Goal: Information Seeking & Learning: Check status

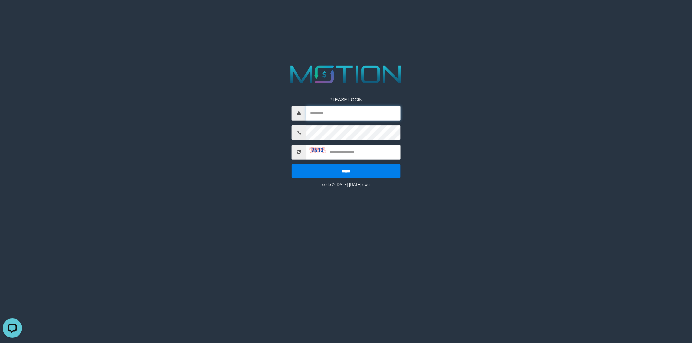
type input "******"
click at [205, 85] on div at bounding box center [346, 75] width 346 height 24
type input "******"
click at [344, 154] on input "text" at bounding box center [353, 152] width 94 height 15
type input "****"
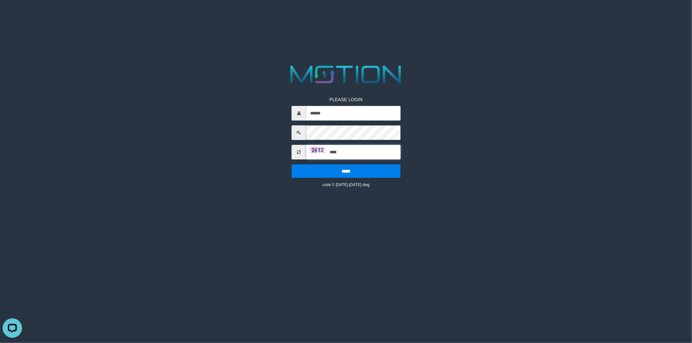
click at [292, 164] on input "*****" at bounding box center [346, 171] width 109 height 14
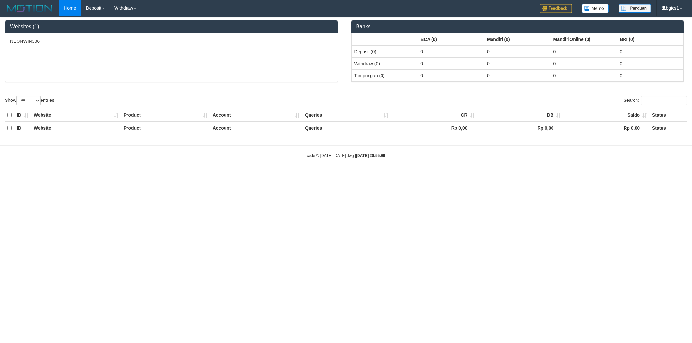
select select "***"
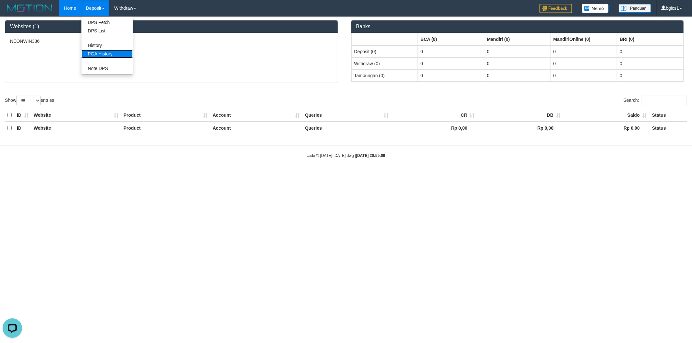
click at [97, 52] on link "PGA History" at bounding box center [106, 54] width 51 height 8
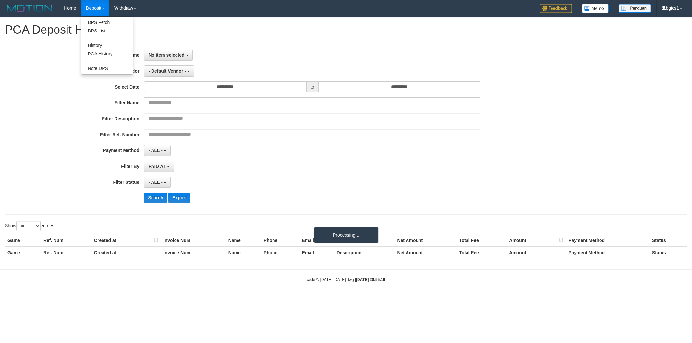
select select
select select "**"
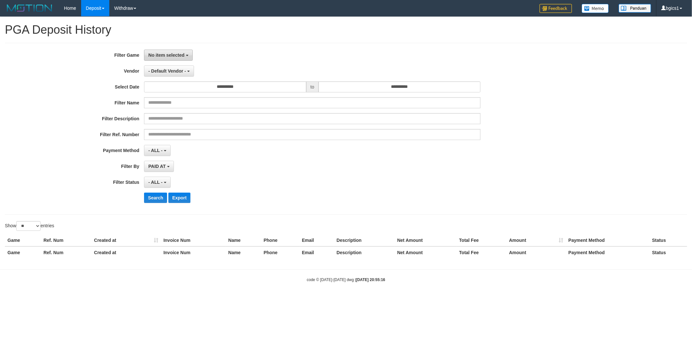
click at [169, 57] on span "No item selected" at bounding box center [166, 55] width 36 height 5
click at [172, 90] on label "[ISPORT] NEONWIN386" at bounding box center [185, 89] width 82 height 10
select select "****"
click at [172, 70] on span "- Default Vendor -" at bounding box center [167, 70] width 38 height 5
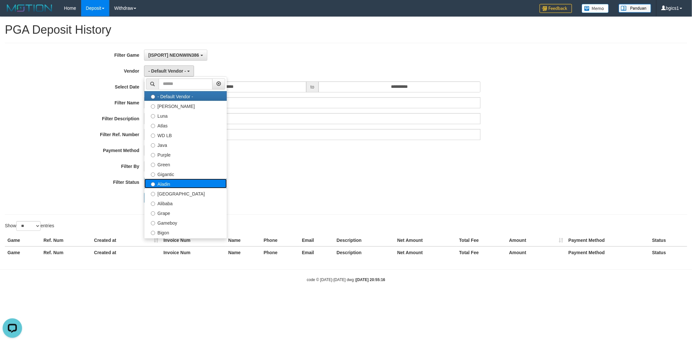
click at [182, 186] on label "Aladin" at bounding box center [185, 184] width 82 height 10
select select "**********"
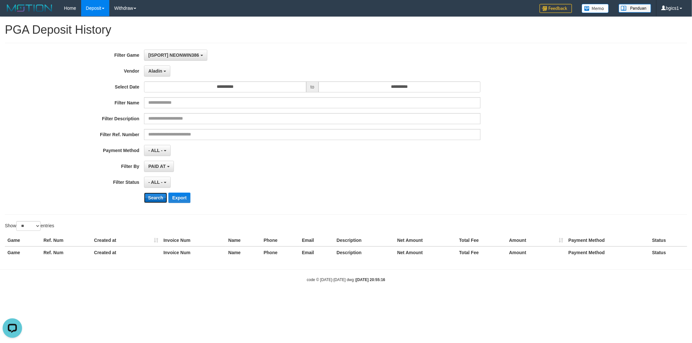
click at [153, 198] on button "Search" at bounding box center [155, 198] width 23 height 10
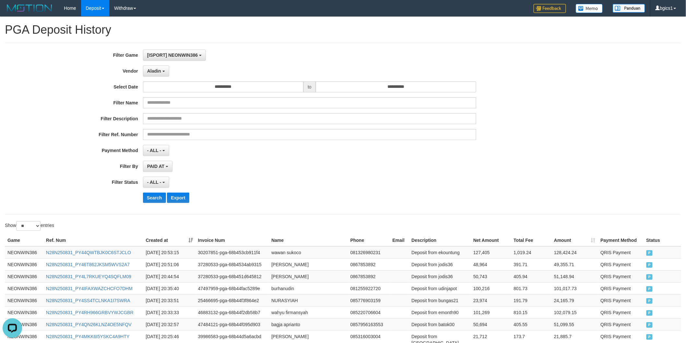
click at [250, 232] on div "Show ** ** ** *** entries" at bounding box center [172, 226] width 334 height 11
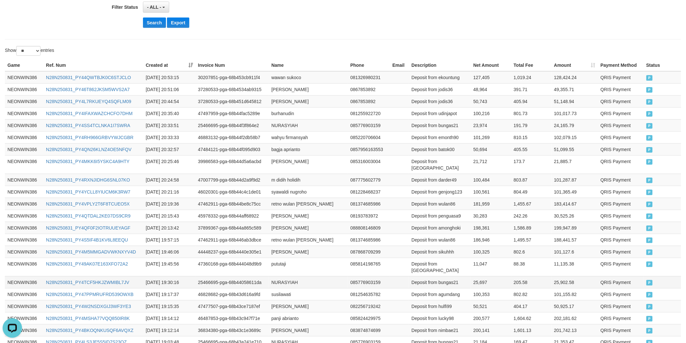
scroll to position [237, 0]
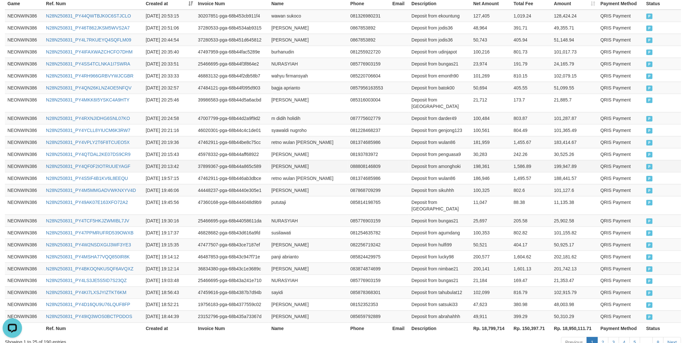
click at [277, 160] on td "MUAMMAR AZIZ ANANDA" at bounding box center [308, 166] width 79 height 12
drag, startPoint x: 277, startPoint y: 158, endPoint x: 308, endPoint y: 158, distance: 30.5
click at [298, 160] on td "MUAMMAR AZIZ ANANDA" at bounding box center [308, 166] width 79 height 12
click at [319, 160] on td "MUAMMAR AZIZ ANANDA" at bounding box center [308, 166] width 79 height 12
copy td "MUAMMAR AZIZ ANANDA"
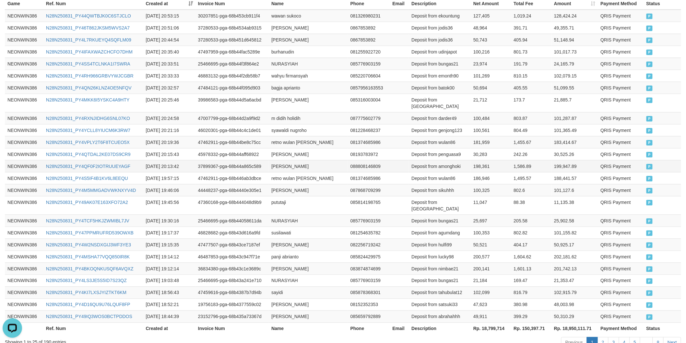
click at [459, 160] on td "Deposit from amonghoki" at bounding box center [440, 166] width 62 height 12
click at [453, 160] on td "Deposit from amonghoki" at bounding box center [440, 166] width 62 height 12
copy td "amonghoki"
drag, startPoint x: 453, startPoint y: 158, endPoint x: 468, endPoint y: 158, distance: 14.6
click at [454, 160] on td "Deposit from amonghoki" at bounding box center [440, 166] width 62 height 12
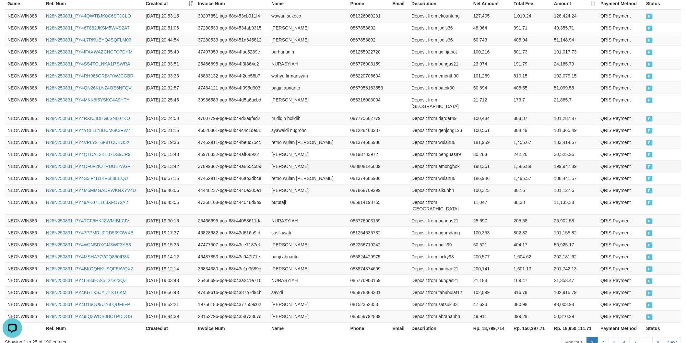
click at [482, 160] on td "198,361" at bounding box center [491, 166] width 40 height 12
drag, startPoint x: 482, startPoint y: 158, endPoint x: 556, endPoint y: 158, distance: 74.3
click at [486, 160] on td "198,361" at bounding box center [491, 166] width 40 height 12
copy td "198,361"
click at [278, 148] on td "jeki rizki fernando" at bounding box center [308, 154] width 79 height 12
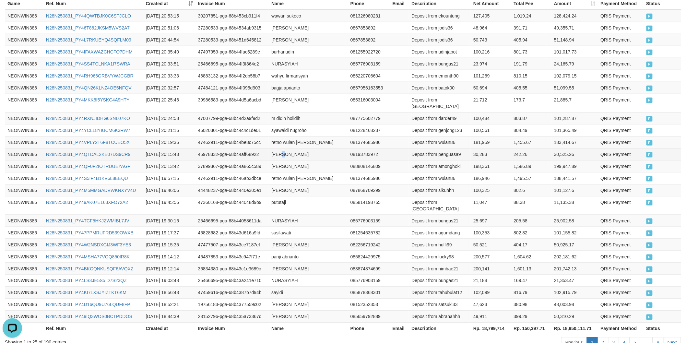
drag, startPoint x: 278, startPoint y: 144, endPoint x: 300, endPoint y: 147, distance: 21.9
click at [297, 148] on td "jeki rizki fernando" at bounding box center [308, 154] width 79 height 12
click at [300, 148] on td "jeki rizki fernando" at bounding box center [308, 154] width 79 height 12
click at [272, 148] on td "jeki rizki fernando" at bounding box center [308, 154] width 79 height 12
drag, startPoint x: 272, startPoint y: 146, endPoint x: 304, endPoint y: 146, distance: 31.8
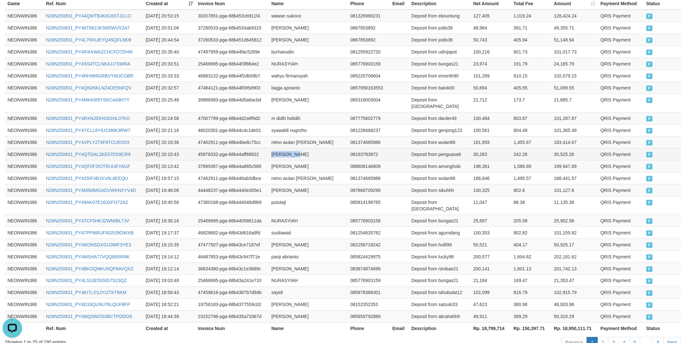
click at [289, 148] on td "jeki rizki fernando" at bounding box center [308, 154] width 79 height 12
click at [304, 148] on td "jeki rizki fernando" at bounding box center [308, 154] width 79 height 12
copy td "jeki rizki fernando"
click at [455, 151] on td "Deposit from penguasa9" at bounding box center [440, 154] width 62 height 12
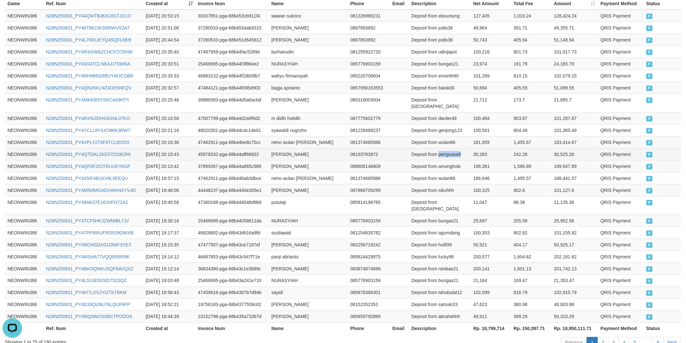
copy td "penguasa9"
click at [476, 148] on td "30,283" at bounding box center [491, 154] width 40 height 12
drag, startPoint x: 476, startPoint y: 144, endPoint x: 486, endPoint y: 144, distance: 10.4
click at [478, 148] on td "30,283" at bounding box center [491, 154] width 40 height 12
copy td "30,283"
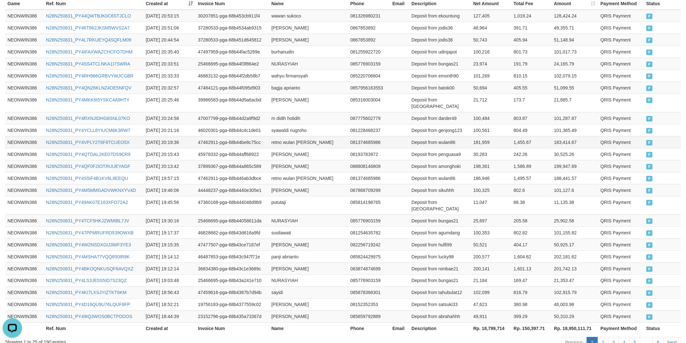
click at [280, 136] on td "retno wulan pangesti" at bounding box center [308, 142] width 79 height 12
click at [306, 136] on td "retno wulan pangesti" at bounding box center [308, 142] width 79 height 12
copy td "retno wulan pangesti"
click at [453, 136] on td "Deposit from wulan86" at bounding box center [440, 142] width 62 height 12
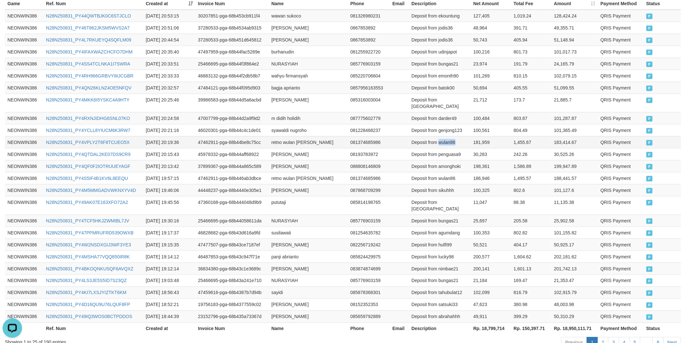
click at [453, 136] on td "Deposit from wulan86" at bounding box center [440, 142] width 62 height 12
copy td "wulan86"
click at [487, 136] on td "181,959" at bounding box center [491, 142] width 40 height 12
copy td "181,959"
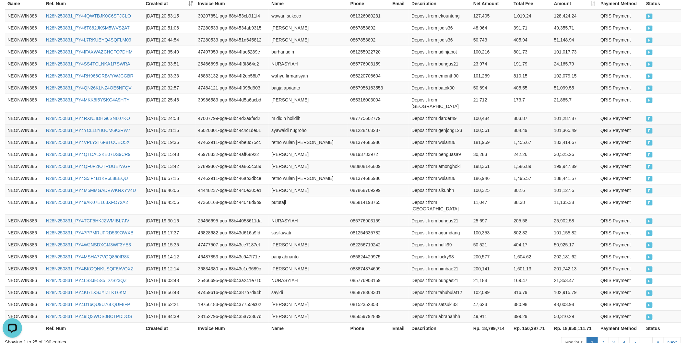
click at [281, 124] on td "syawaldi nugroho" at bounding box center [308, 130] width 79 height 12
drag, startPoint x: 281, startPoint y: 124, endPoint x: 309, endPoint y: 125, distance: 27.3
click at [291, 125] on td "syawaldi nugroho" at bounding box center [308, 130] width 79 height 12
click at [309, 125] on td "syawaldi nugroho" at bounding box center [308, 130] width 79 height 12
copy td "syawaldi nugroho"
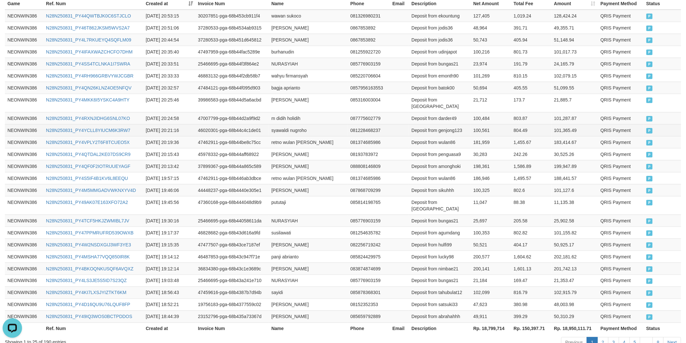
click at [447, 124] on td "Deposit from genjong123" at bounding box center [440, 130] width 62 height 12
click at [482, 125] on td "100,561" at bounding box center [491, 130] width 40 height 12
click at [279, 112] on td "m didih holidih" at bounding box center [308, 118] width 79 height 12
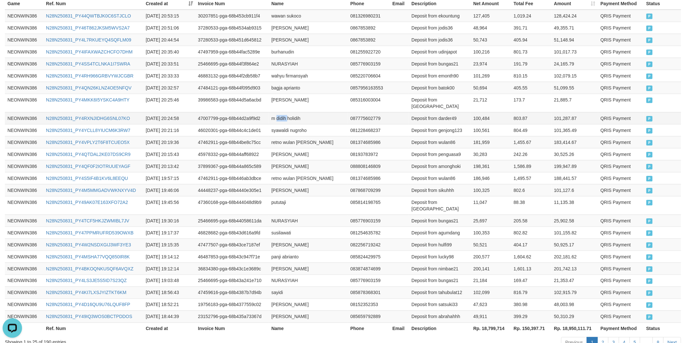
click at [279, 112] on td "m didih holidih" at bounding box center [308, 118] width 79 height 12
click at [271, 112] on td "m didih holidih" at bounding box center [308, 118] width 79 height 12
click at [290, 112] on td "m didih holidih" at bounding box center [308, 118] width 79 height 12
click at [451, 112] on td "Deposit from darder49" at bounding box center [440, 118] width 62 height 12
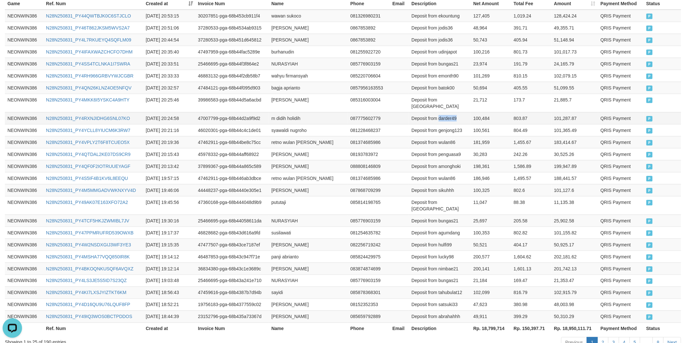
click at [451, 112] on td "Deposit from darder49" at bounding box center [440, 118] width 62 height 12
click at [481, 112] on td "100,484" at bounding box center [491, 118] width 40 height 12
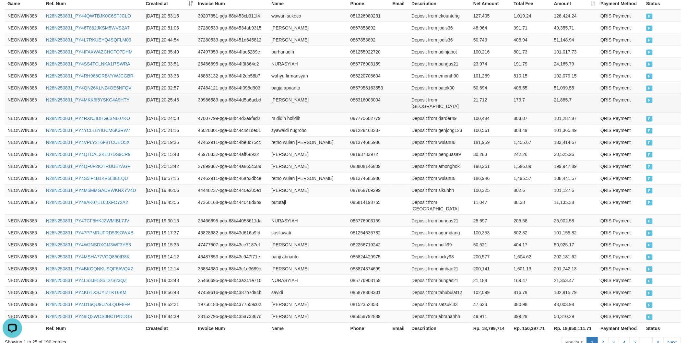
click at [273, 99] on td "rm efendi" at bounding box center [308, 103] width 79 height 18
drag, startPoint x: 283, startPoint y: 97, endPoint x: 297, endPoint y: 97, distance: 13.6
click at [284, 97] on td "rm efendi" at bounding box center [308, 103] width 79 height 18
click at [443, 101] on td "Deposit from raden03" at bounding box center [440, 103] width 62 height 18
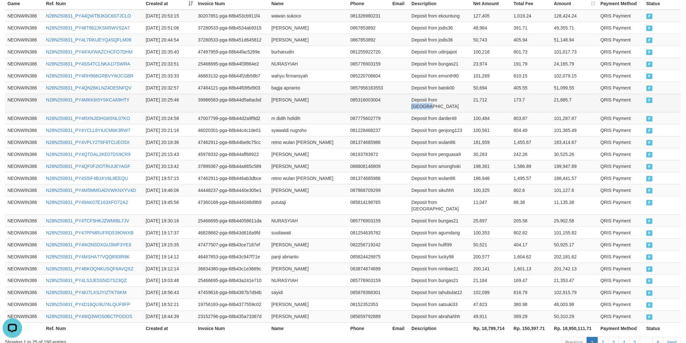
click at [443, 101] on td "Deposit from raden03" at bounding box center [440, 103] width 62 height 18
click at [476, 99] on td "21,712" at bounding box center [491, 103] width 40 height 18
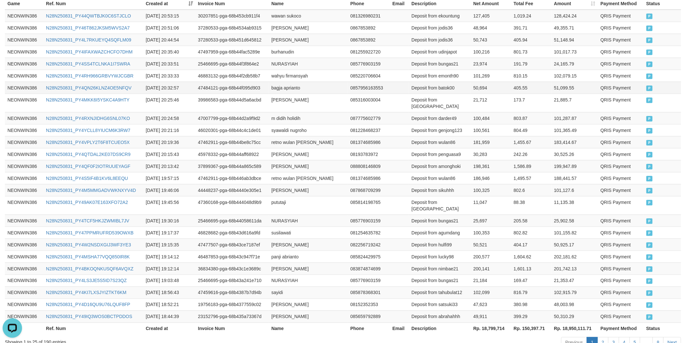
click at [272, 88] on td "bagja aprianto" at bounding box center [308, 88] width 79 height 12
drag, startPoint x: 272, startPoint y: 88, endPoint x: 307, endPoint y: 88, distance: 35.4
click at [285, 88] on td "bagja aprianto" at bounding box center [308, 88] width 79 height 12
click at [307, 88] on td "bagja aprianto" at bounding box center [308, 88] width 79 height 12
click at [448, 86] on td "Deposit from batok00" at bounding box center [440, 88] width 62 height 12
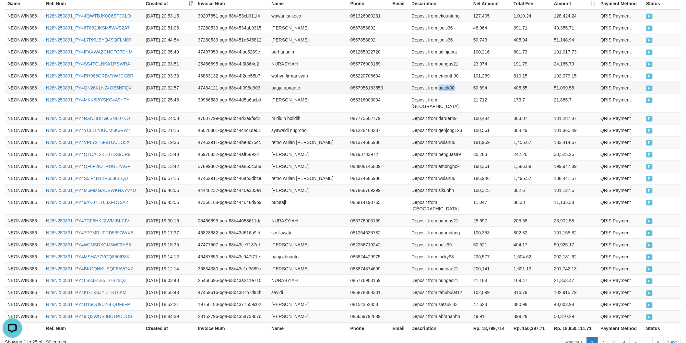
click at [448, 86] on td "Deposit from batok00" at bounding box center [440, 88] width 62 height 12
click at [478, 85] on td "50,694" at bounding box center [491, 88] width 40 height 12
drag, startPoint x: 478, startPoint y: 85, endPoint x: 679, endPoint y: 88, distance: 200.9
click at [480, 85] on td "50,694" at bounding box center [491, 88] width 40 height 12
click at [277, 75] on td "wahyu firmansyah" at bounding box center [308, 76] width 79 height 12
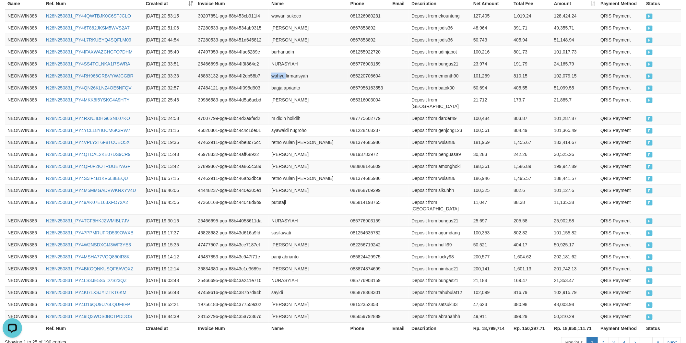
click at [277, 75] on td "wahyu firmansyah" at bounding box center [308, 76] width 79 height 12
click at [294, 76] on td "wahyu firmansyah" at bounding box center [308, 76] width 79 height 12
click at [439, 72] on td "Deposit from emonth90" at bounding box center [440, 76] width 62 height 12
click at [483, 73] on td "101,269" at bounding box center [491, 76] width 40 height 12
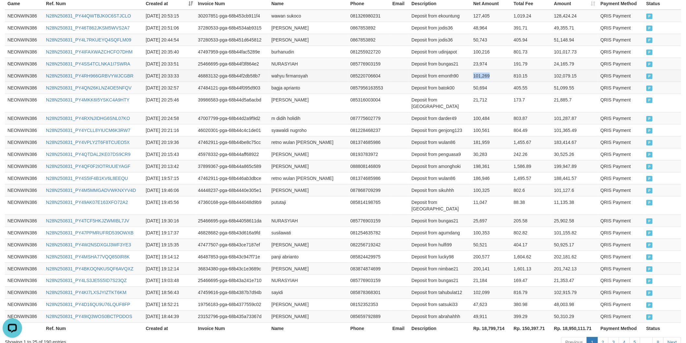
click at [483, 73] on td "101,269" at bounding box center [491, 76] width 40 height 12
click at [271, 62] on td "NURASYIAH" at bounding box center [308, 64] width 79 height 12
click at [446, 64] on td "Deposit from bungas21" at bounding box center [440, 64] width 62 height 12
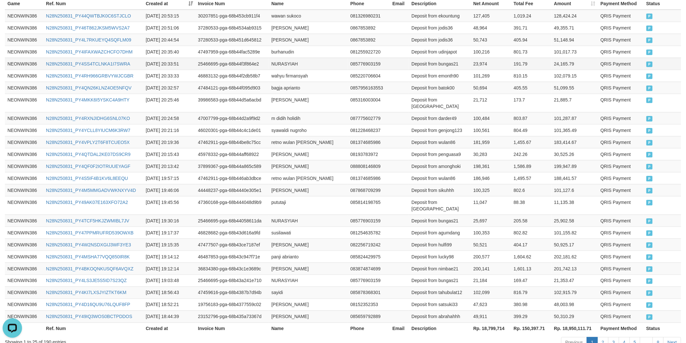
click at [482, 59] on td "23,974" at bounding box center [491, 64] width 40 height 12
click at [271, 50] on td "burhanudin" at bounding box center [308, 52] width 79 height 12
drag, startPoint x: 271, startPoint y: 50, endPoint x: 318, endPoint y: 49, distance: 47.1
click at [273, 49] on td "burhanudin" at bounding box center [308, 52] width 79 height 12
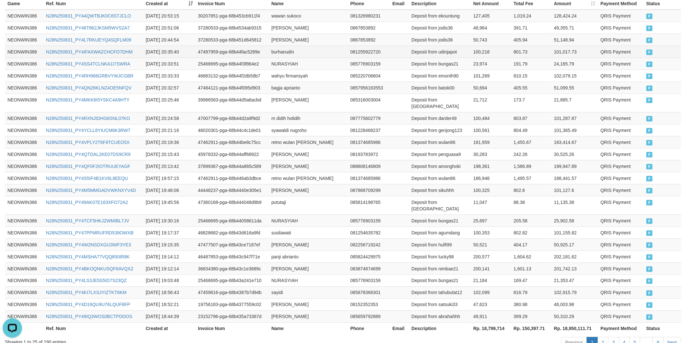
click at [445, 54] on td "Deposit from udinjapot" at bounding box center [440, 52] width 62 height 12
drag, startPoint x: 445, startPoint y: 54, endPoint x: 626, endPoint y: 66, distance: 181.7
click at [445, 54] on td "Deposit from udinjapot" at bounding box center [440, 52] width 62 height 12
click at [489, 53] on td "100,216" at bounding box center [491, 52] width 40 height 12
click at [486, 52] on td "100,216" at bounding box center [491, 52] width 40 height 12
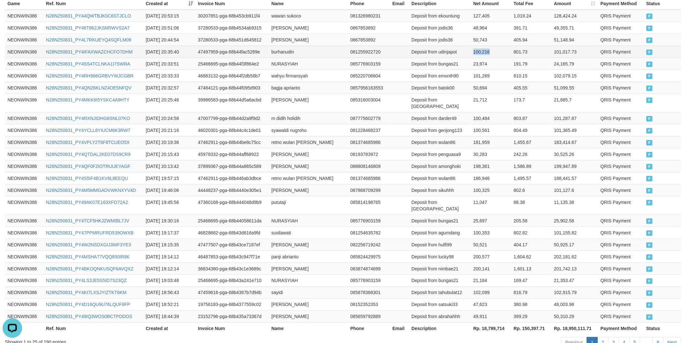
click at [487, 52] on td "100,216" at bounding box center [491, 52] width 40 height 12
click at [276, 38] on td "jodi setiawan" at bounding box center [308, 40] width 79 height 12
click at [289, 37] on td "jodi setiawan" at bounding box center [308, 40] width 79 height 12
click at [445, 41] on td "Deposit from jodis36" at bounding box center [440, 40] width 62 height 12
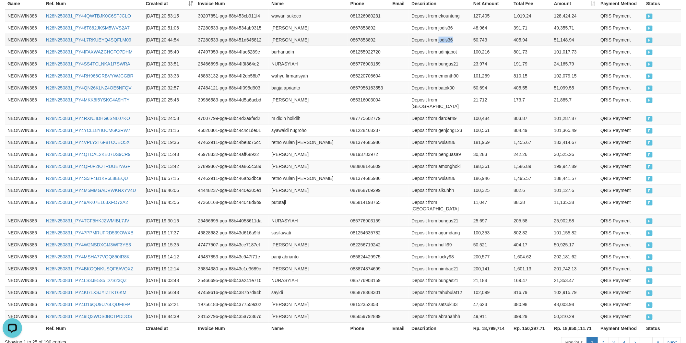
click at [445, 41] on td "Deposit from jodis36" at bounding box center [440, 40] width 62 height 12
click at [480, 42] on td "50,743" at bounding box center [491, 40] width 40 height 12
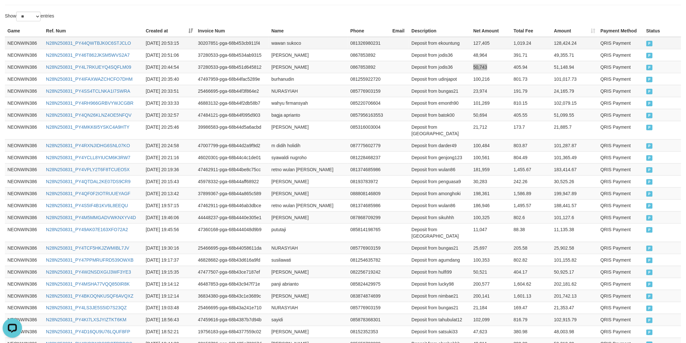
scroll to position [176, 0]
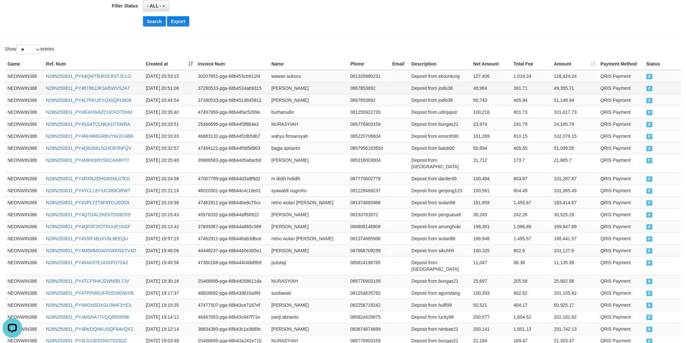
click at [478, 85] on td "48,964" at bounding box center [491, 88] width 40 height 12
click at [273, 74] on td "wawan sukoco" at bounding box center [308, 76] width 79 height 12
drag, startPoint x: 273, startPoint y: 74, endPoint x: 299, endPoint y: 74, distance: 26.3
click at [279, 74] on td "wawan sukoco" at bounding box center [308, 76] width 79 height 12
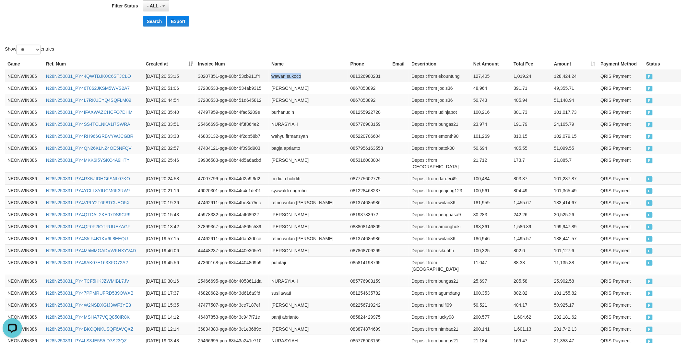
drag, startPoint x: 299, startPoint y: 74, endPoint x: 308, endPoint y: 71, distance: 9.6
click at [300, 74] on td "wawan sukoco" at bounding box center [308, 76] width 79 height 12
click at [448, 71] on td "Deposit from ekountung" at bounding box center [440, 76] width 62 height 12
click at [487, 76] on td "127,405" at bounding box center [491, 76] width 40 height 12
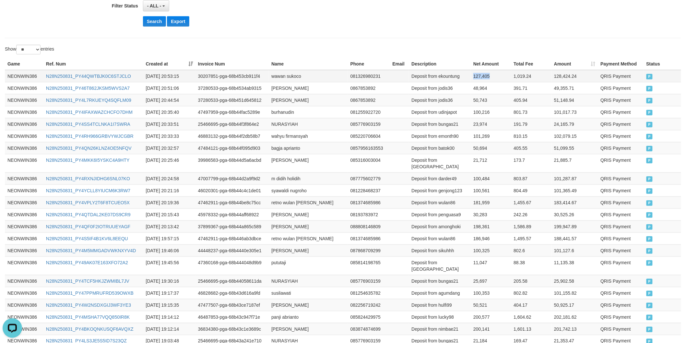
click at [487, 76] on td "127,405" at bounding box center [491, 76] width 40 height 12
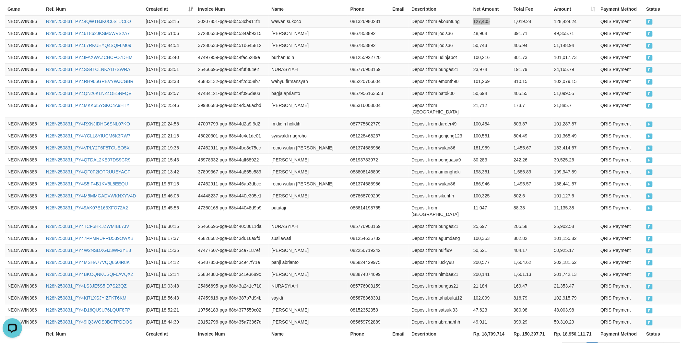
scroll to position [268, 0]
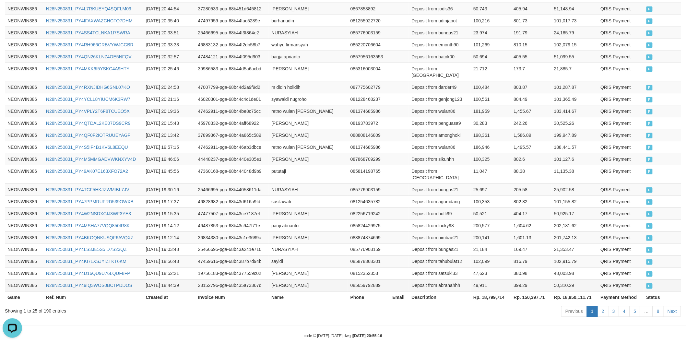
click at [497, 280] on td "49,911" at bounding box center [491, 286] width 40 height 12
click at [495, 292] on th "Rp. 18,799,714" at bounding box center [491, 298] width 40 height 12
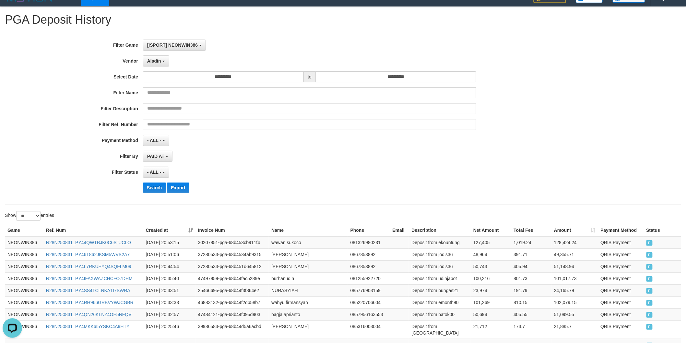
scroll to position [0, 0]
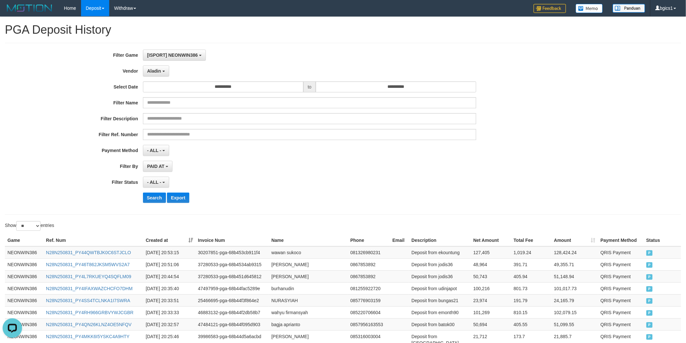
click at [156, 77] on div "**********" at bounding box center [286, 129] width 572 height 158
click at [157, 74] on button "Aladin" at bounding box center [156, 71] width 26 height 11
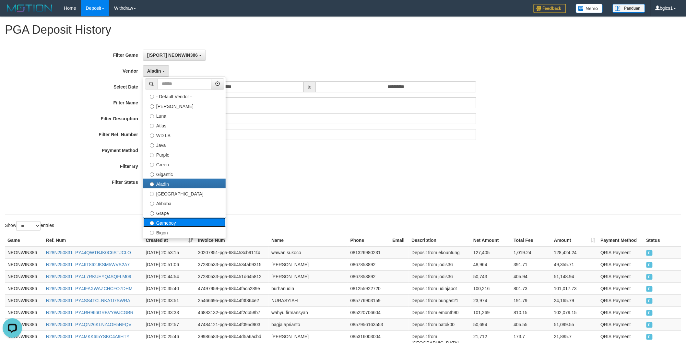
click at [170, 223] on label "Gameboy" at bounding box center [184, 223] width 82 height 10
select select "**********"
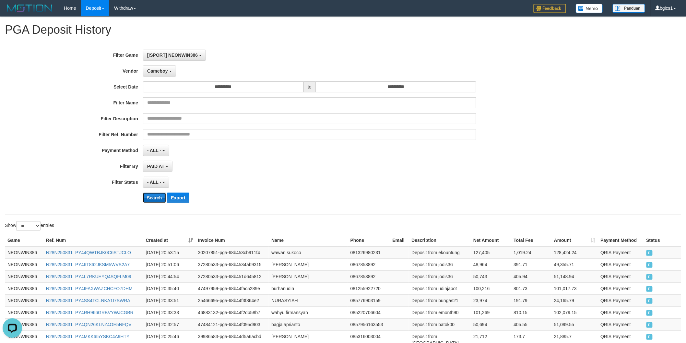
drag, startPoint x: 157, startPoint y: 200, endPoint x: 260, endPoint y: 200, distance: 102.8
click at [158, 200] on button "Search" at bounding box center [154, 198] width 23 height 10
click at [414, 200] on div "Search Export" at bounding box center [357, 198] width 429 height 10
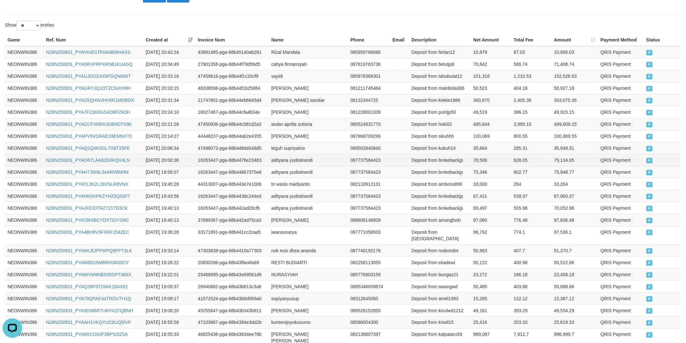
click at [276, 160] on td "adityana yudistirandi" at bounding box center [308, 160] width 79 height 12
click at [280, 160] on td "adityana yudistirandi" at bounding box center [308, 160] width 79 height 12
click at [275, 158] on td "adityana yudistirandi" at bounding box center [308, 160] width 79 height 12
drag, startPoint x: 275, startPoint y: 158, endPoint x: 298, endPoint y: 158, distance: 23.4
click at [283, 158] on td "adityana yudistirandi" at bounding box center [308, 160] width 79 height 12
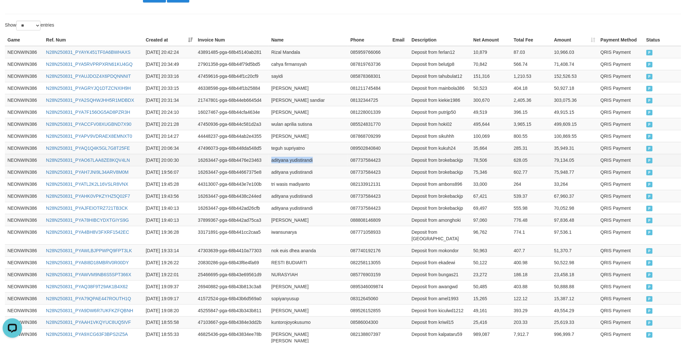
click at [298, 158] on td "adityana yudistirandi" at bounding box center [308, 160] width 79 height 12
click at [274, 143] on td "teguh supriyatno" at bounding box center [308, 148] width 79 height 12
drag, startPoint x: 274, startPoint y: 143, endPoint x: 299, endPoint y: 144, distance: 24.3
click at [284, 144] on td "teguh supriyatno" at bounding box center [308, 148] width 79 height 12
click at [301, 144] on td "teguh supriyatno" at bounding box center [308, 148] width 79 height 12
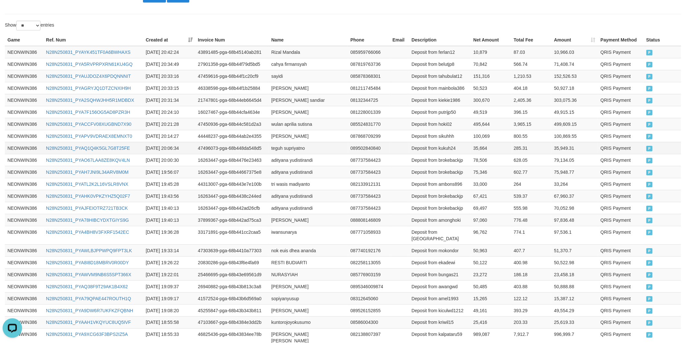
click at [453, 152] on td "Deposit from kukuh24" at bounding box center [440, 148] width 62 height 12
click at [476, 154] on td "78,506" at bounding box center [491, 160] width 40 height 12
click at [473, 147] on td "35,664" at bounding box center [491, 148] width 40 height 12
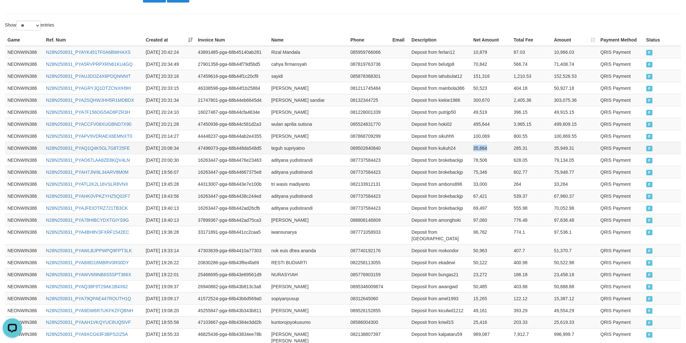
click at [473, 147] on td "35,664" at bounding box center [491, 148] width 40 height 12
click at [272, 138] on td "RAYHAN MUHAMMAD AFRIZAL" at bounding box center [308, 136] width 79 height 12
drag, startPoint x: 272, startPoint y: 138, endPoint x: 319, endPoint y: 140, distance: 47.1
click at [299, 140] on td "RAYHAN MUHAMMAD AFRIZAL" at bounding box center [308, 136] width 79 height 12
click at [319, 140] on td "RAYHAN MUHAMMAD AFRIZAL" at bounding box center [308, 136] width 79 height 12
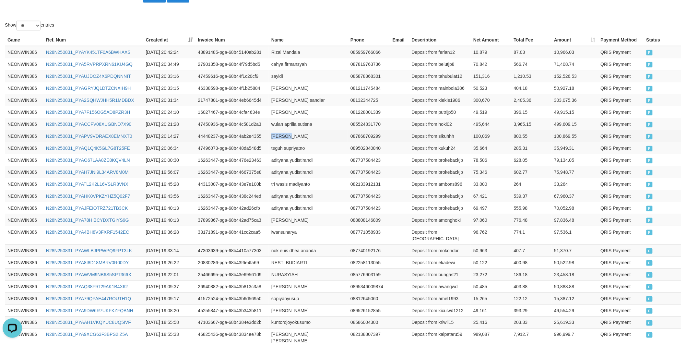
click at [324, 135] on td "RAYHAN MUHAMMAD AFRIZAL" at bounding box center [308, 136] width 79 height 12
click at [449, 136] on td "Deposit from sikuhhh" at bounding box center [440, 136] width 62 height 12
drag, startPoint x: 449, startPoint y: 136, endPoint x: 442, endPoint y: 110, distance: 26.9
click at [448, 135] on td "Deposit from sikuhhh" at bounding box center [440, 136] width 62 height 12
click at [478, 134] on td "100,069" at bounding box center [491, 136] width 40 height 12
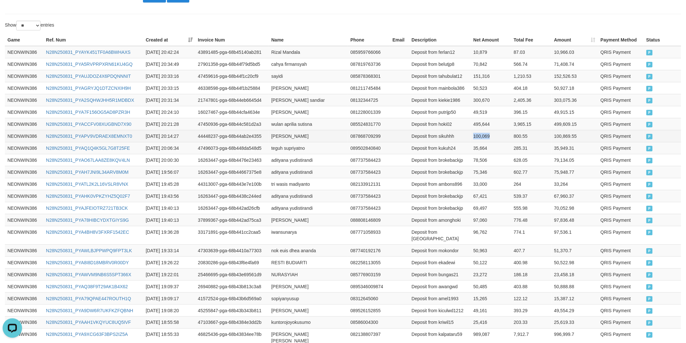
click at [478, 134] on td "100,069" at bounding box center [491, 136] width 40 height 12
click at [279, 126] on td "wulan aprilia sutisna" at bounding box center [308, 124] width 79 height 12
click at [310, 125] on td "wulan aprilia sutisna" at bounding box center [308, 124] width 79 height 12
click at [446, 127] on td "Deposit from hoki02" at bounding box center [440, 124] width 62 height 12
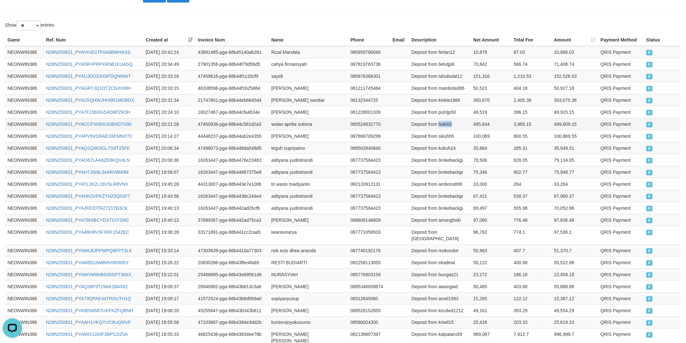
click at [446, 127] on td "Deposit from hoki02" at bounding box center [440, 124] width 62 height 12
click at [474, 119] on td "495,644" at bounding box center [491, 124] width 40 height 12
click at [274, 113] on td "ADITYA CANDRA SAPUTRA" at bounding box center [308, 112] width 79 height 12
drag, startPoint x: 274, startPoint y: 113, endPoint x: 310, endPoint y: 113, distance: 36.3
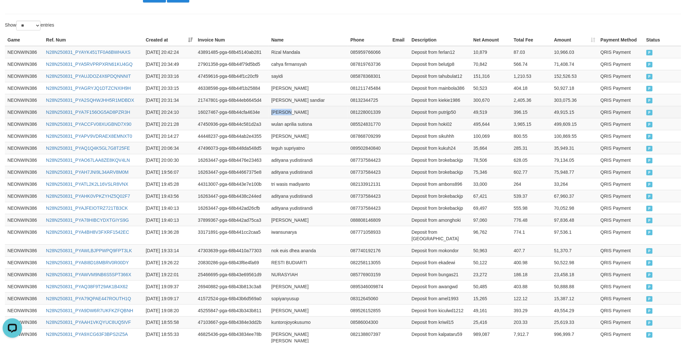
click at [280, 113] on td "ADITYA CANDRA SAPUTRA" at bounding box center [308, 112] width 79 height 12
drag, startPoint x: 310, startPoint y: 113, endPoint x: 319, endPoint y: 101, distance: 14.9
click at [313, 112] on td "ADITYA CANDRA SAPUTRA" at bounding box center [308, 112] width 79 height 12
click at [452, 114] on td "Deposit from putrijp50" at bounding box center [440, 112] width 62 height 12
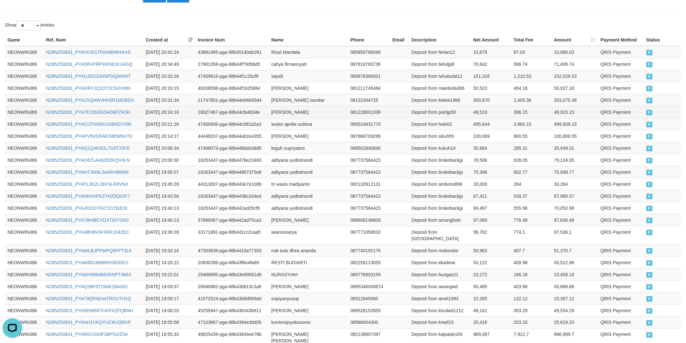
click at [480, 113] on td "49,519" at bounding box center [491, 112] width 40 height 12
click at [272, 97] on td "deni ragil sandiar" at bounding box center [308, 100] width 79 height 12
drag, startPoint x: 272, startPoint y: 97, endPoint x: 287, endPoint y: 97, distance: 15.9
click at [277, 97] on td "deni ragil sandiar" at bounding box center [308, 100] width 79 height 12
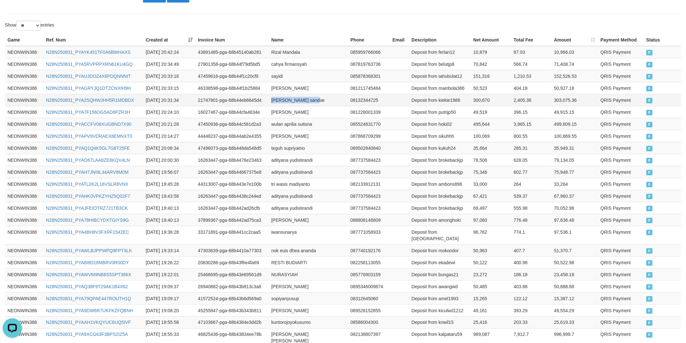
click at [298, 97] on td "deni ragil sandiar" at bounding box center [308, 100] width 79 height 12
click at [448, 98] on td "Deposit from kiekie1986" at bounding box center [440, 100] width 62 height 12
click at [475, 101] on td "300,670" at bounding box center [491, 100] width 40 height 12
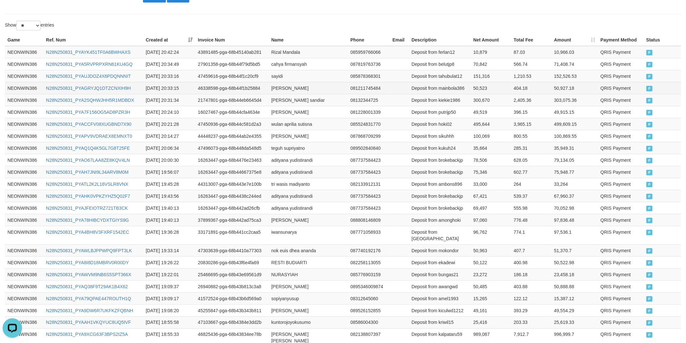
click at [274, 83] on td "agus suriadi" at bounding box center [308, 88] width 79 height 12
drag, startPoint x: 274, startPoint y: 83, endPoint x: 293, endPoint y: 84, distance: 18.8
click at [277, 83] on td "agus suriadi" at bounding box center [308, 88] width 79 height 12
drag, startPoint x: 293, startPoint y: 84, endPoint x: 309, endPoint y: 79, distance: 16.5
click at [294, 84] on td "agus suriadi" at bounding box center [308, 88] width 79 height 12
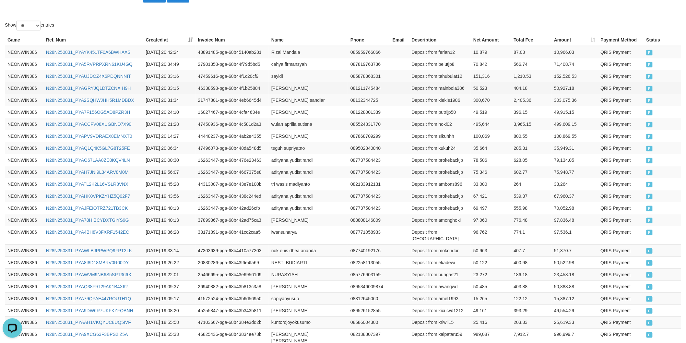
click at [449, 89] on td "Deposit from mainbola386" at bounding box center [440, 88] width 62 height 12
click at [483, 91] on td "50,523" at bounding box center [491, 88] width 40 height 12
click at [274, 75] on td "sayidi" at bounding box center [308, 76] width 79 height 12
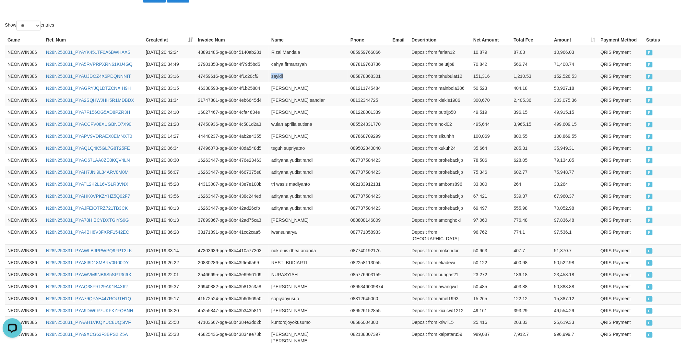
drag, startPoint x: 274, startPoint y: 75, endPoint x: 293, endPoint y: 75, distance: 19.1
click at [274, 75] on td "sayidi" at bounding box center [308, 76] width 79 height 12
click at [448, 75] on td "Deposit from tahubulat12" at bounding box center [440, 76] width 62 height 12
click at [484, 72] on td "151,316" at bounding box center [491, 76] width 40 height 12
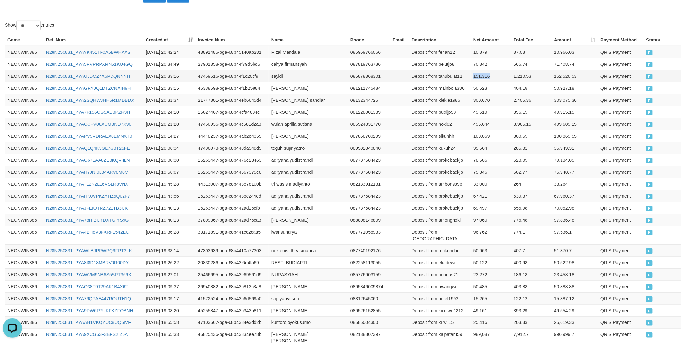
click at [484, 72] on td "151,316" at bounding box center [491, 76] width 40 height 12
click at [279, 66] on td "cahya firmansyah" at bounding box center [308, 64] width 79 height 12
drag, startPoint x: 279, startPoint y: 66, endPoint x: 300, endPoint y: 66, distance: 21.4
click at [292, 66] on td "cahya firmansyah" at bounding box center [308, 64] width 79 height 12
click at [300, 66] on td "cahya firmansyah" at bounding box center [308, 64] width 79 height 12
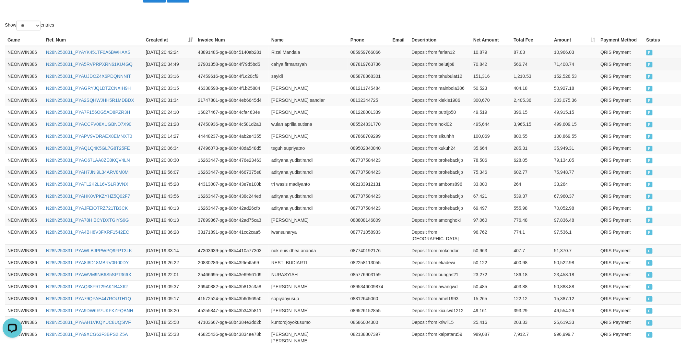
click at [443, 63] on td "Deposit from belutjp8" at bounding box center [440, 64] width 62 height 12
click at [484, 65] on td "70,842" at bounding box center [491, 64] width 40 height 12
click at [276, 49] on td "Rizal Mandala" at bounding box center [308, 52] width 79 height 12
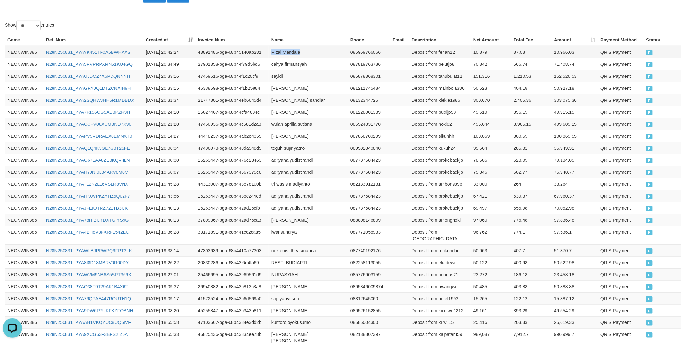
drag, startPoint x: 276, startPoint y: 49, endPoint x: 296, endPoint y: 50, distance: 19.8
click at [284, 50] on td "Rizal Mandala" at bounding box center [308, 52] width 79 height 12
click at [296, 50] on td "Rizal Mandala" at bounding box center [308, 52] width 79 height 12
click at [449, 52] on td "Deposit from ferlan12" at bounding box center [440, 52] width 62 height 12
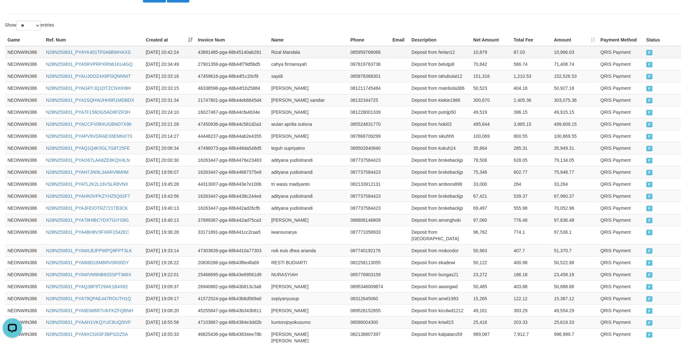
click at [474, 46] on td "10,879" at bounding box center [491, 52] width 40 height 12
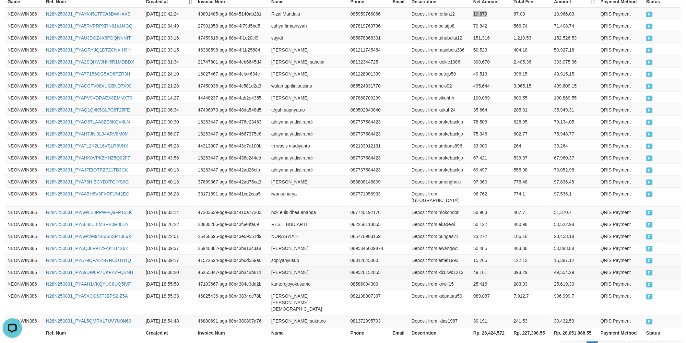
scroll to position [268, 0]
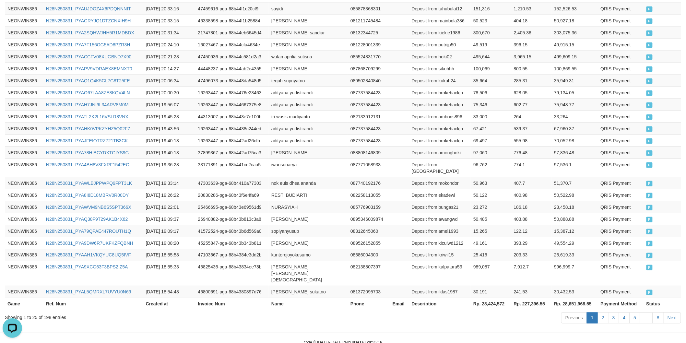
click at [497, 298] on th "Rp. 28,424,572" at bounding box center [491, 304] width 40 height 12
